Goal: Transaction & Acquisition: Purchase product/service

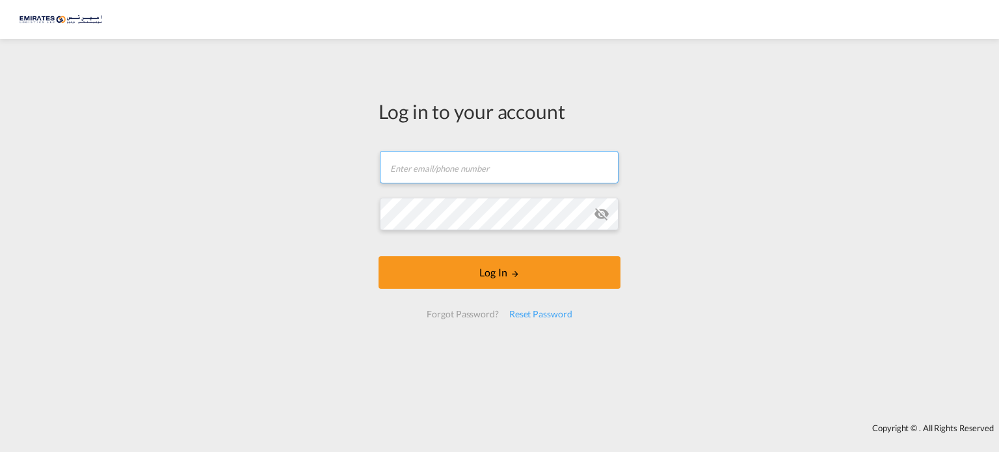
click at [461, 165] on input "text" at bounding box center [499, 167] width 239 height 33
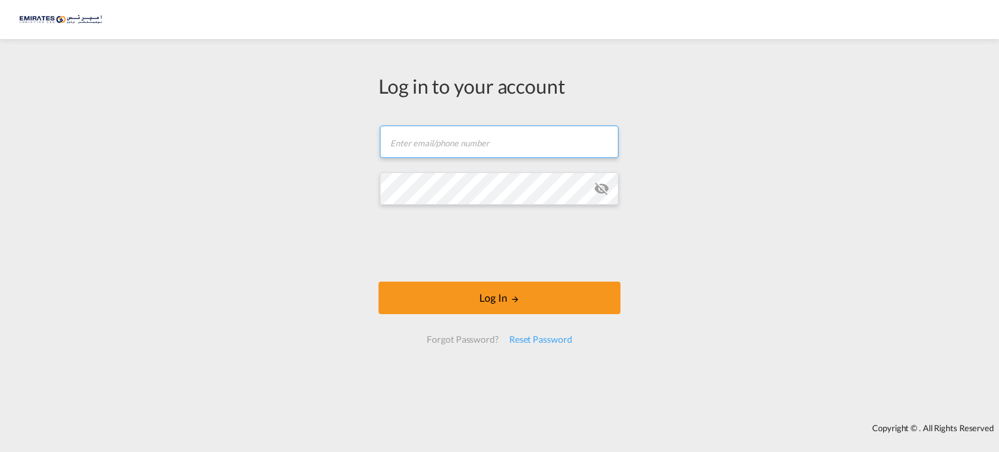
click at [395, 138] on input "text" at bounding box center [499, 142] width 239 height 33
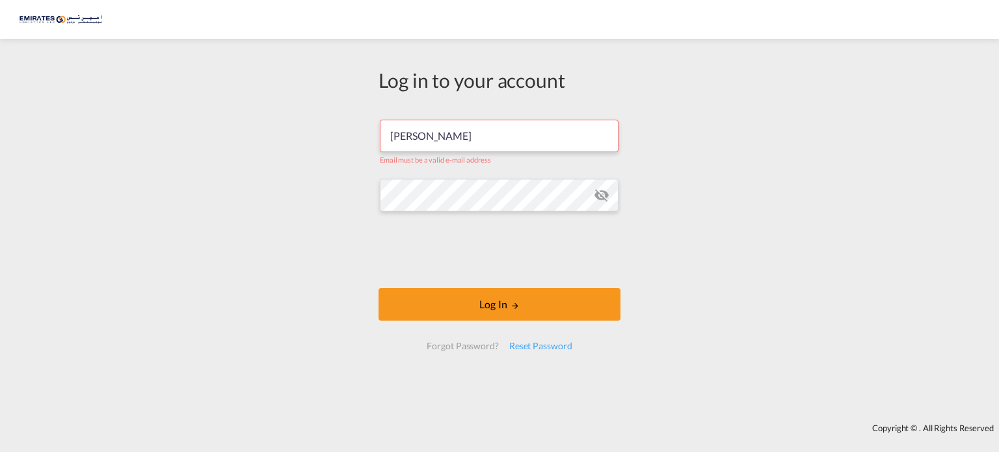
type input "[PERSON_NAME][EMAIL_ADDRESS][DOMAIN_NAME]"
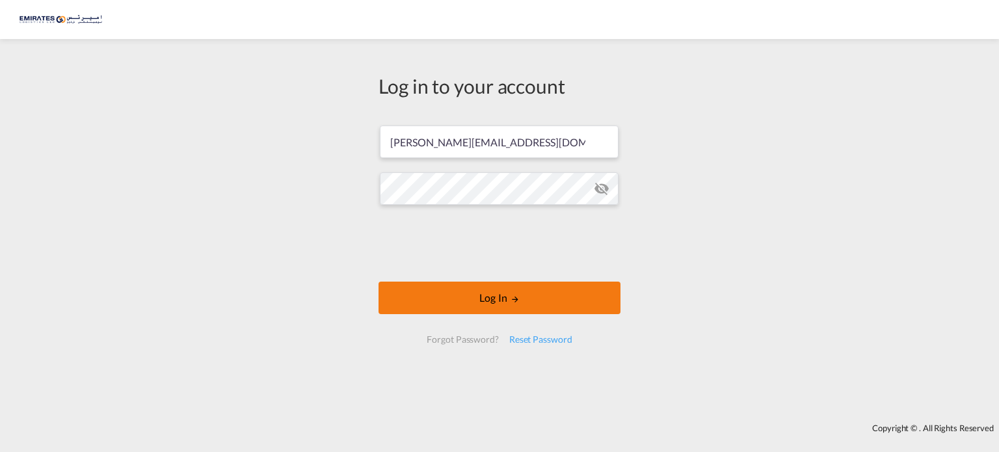
click at [463, 293] on button "Log In" at bounding box center [500, 298] width 242 height 33
click at [435, 294] on button "Log In" at bounding box center [500, 298] width 242 height 33
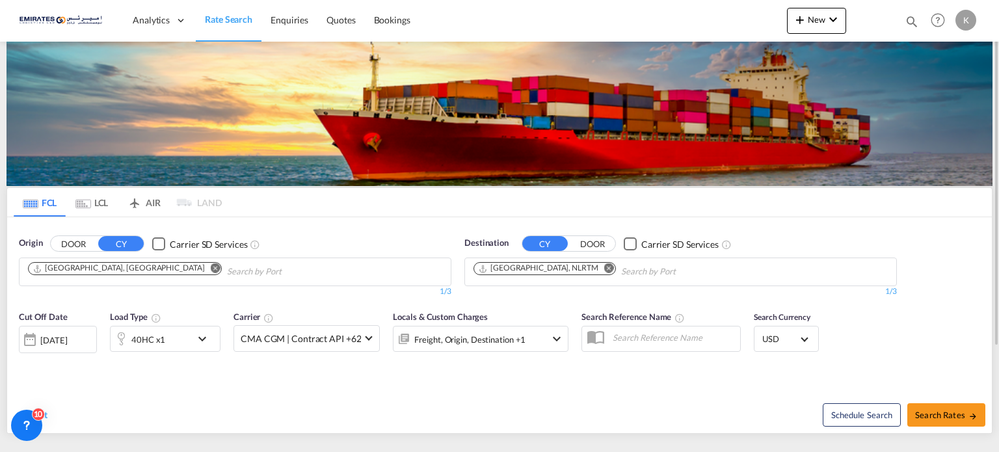
click at [604, 267] on md-icon "Remove" at bounding box center [609, 268] width 10 height 10
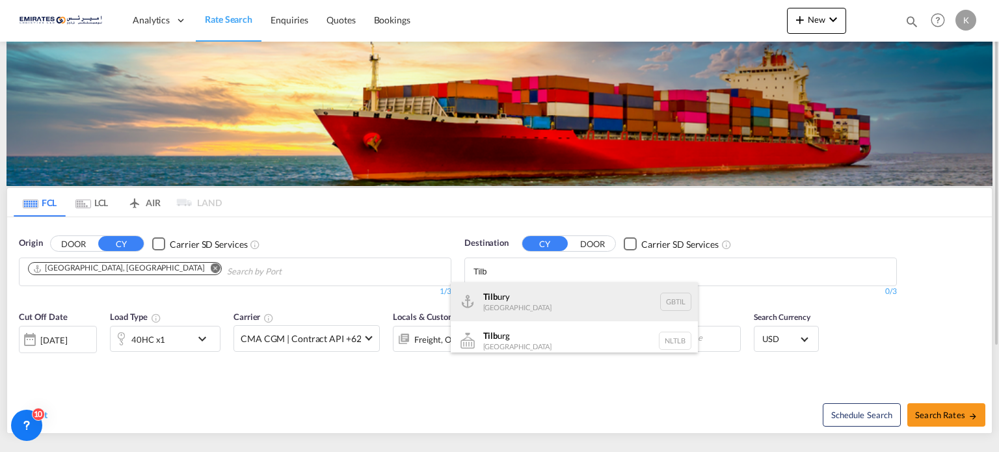
type input "Tilb"
click at [552, 298] on div "Tilb ury [GEOGRAPHIC_DATA] GBTIL" at bounding box center [574, 301] width 247 height 39
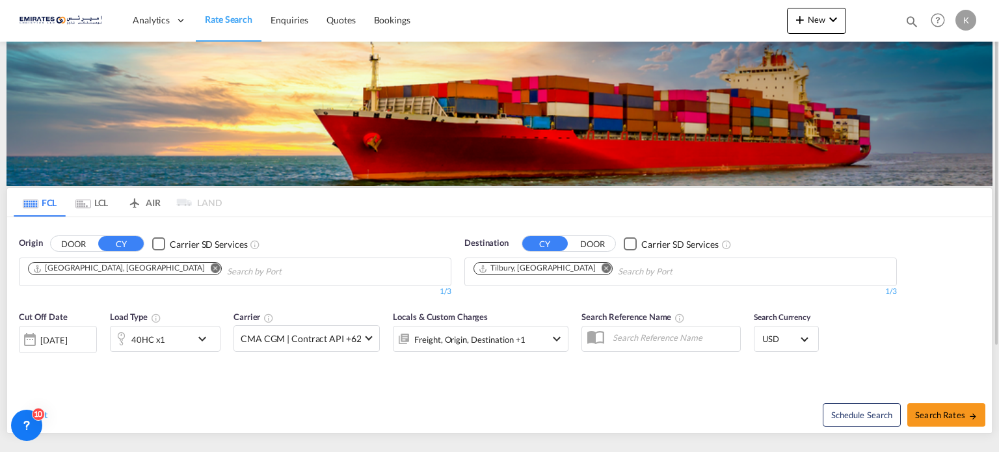
click at [200, 338] on md-icon "icon-chevron-down" at bounding box center [205, 339] width 22 height 16
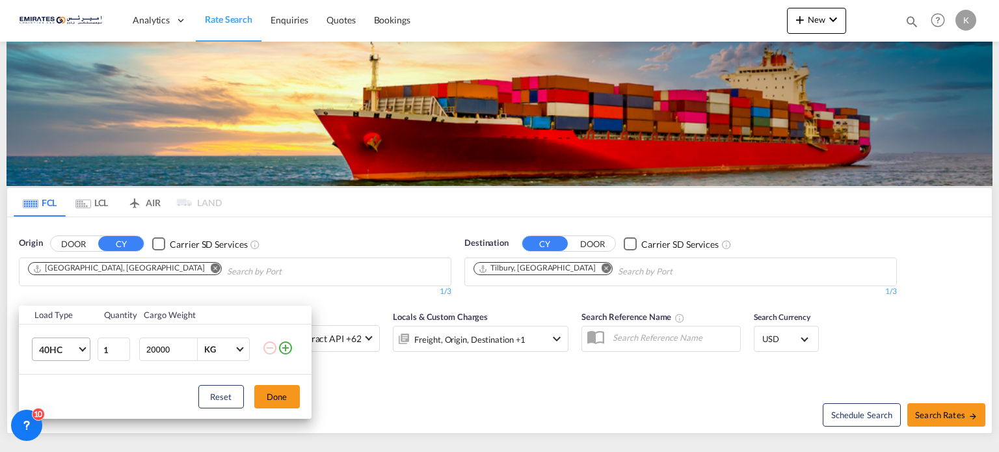
click at [88, 345] on md-select-value "40HC" at bounding box center [64, 349] width 52 height 22
click at [73, 287] on md-option "20GP" at bounding box center [72, 286] width 88 height 31
click at [273, 397] on button "Done" at bounding box center [277, 396] width 46 height 23
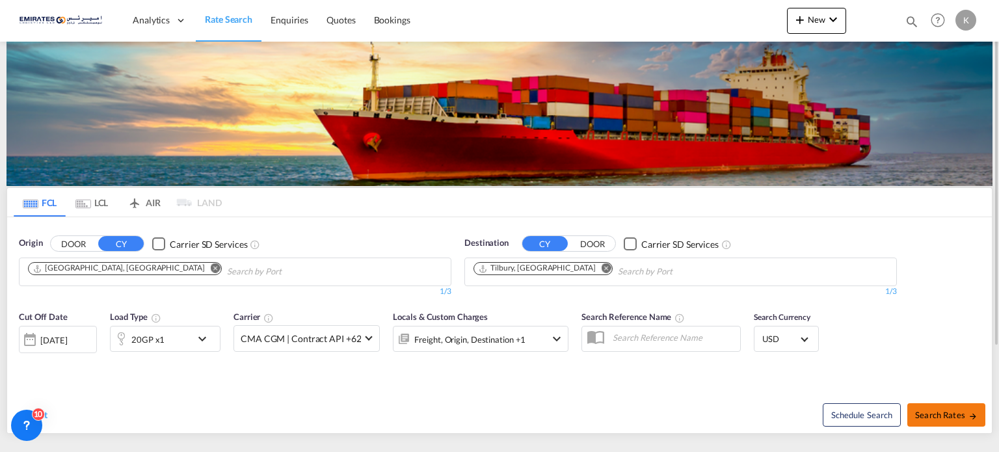
click at [942, 419] on button "Search Rates" at bounding box center [946, 414] width 78 height 23
type input "AEJEA to [GEOGRAPHIC_DATA] / [DATE]"
click at [174, 338] on div "20GP x1" at bounding box center [151, 339] width 81 height 26
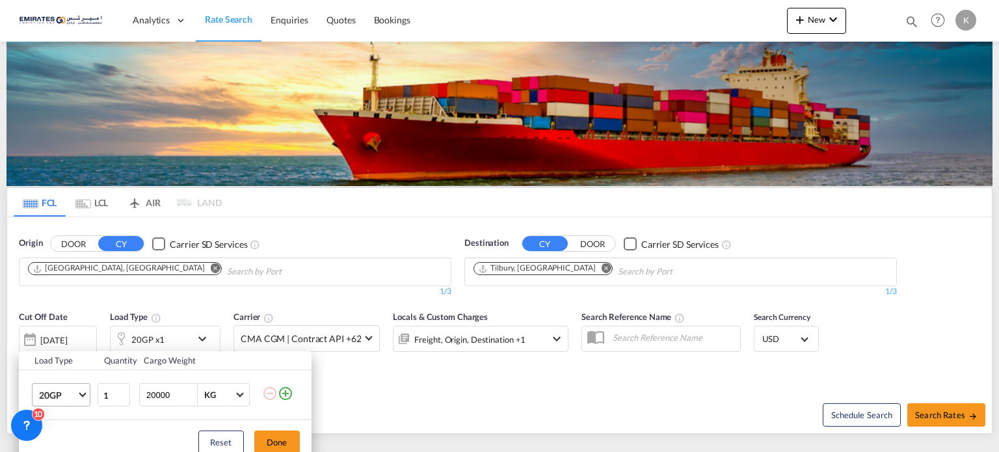
click at [84, 394] on span "Choose: \a20GP" at bounding box center [82, 393] width 7 height 7
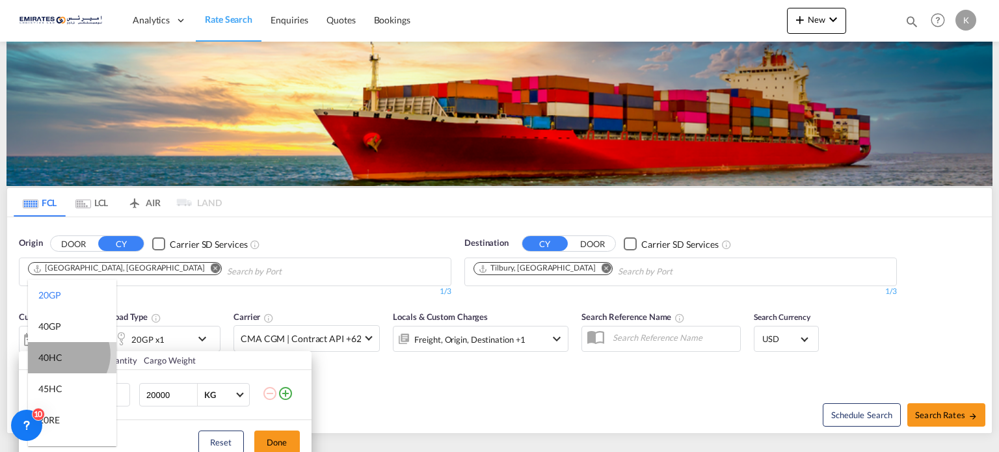
click at [64, 354] on md-option "40HC" at bounding box center [72, 357] width 88 height 31
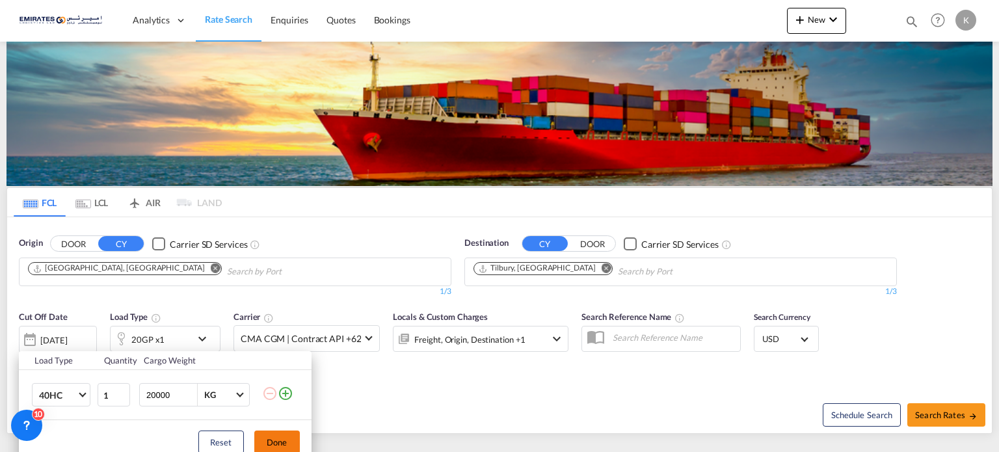
click at [267, 437] on button "Done" at bounding box center [277, 442] width 46 height 23
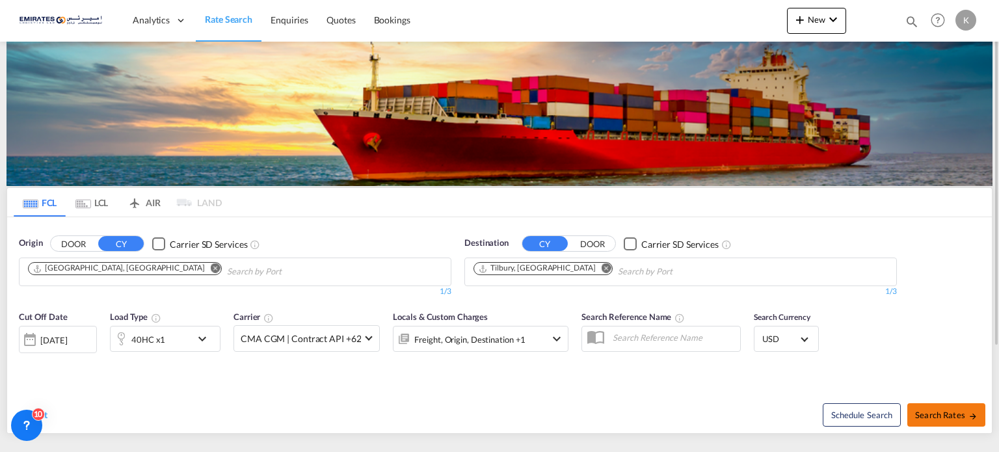
click at [932, 414] on span "Search Rates" at bounding box center [946, 415] width 62 height 10
type input "AEJEA to [GEOGRAPHIC_DATA] / [DATE]"
